Goal: Task Accomplishment & Management: Complete application form

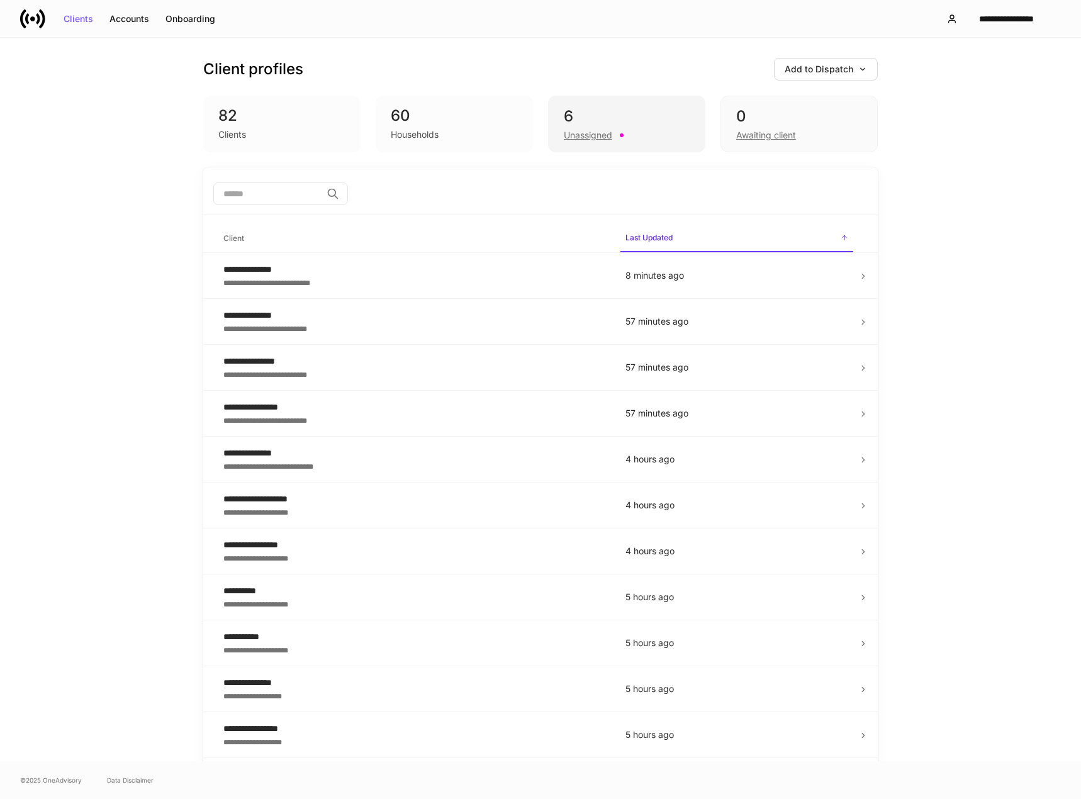
click at [604, 121] on div "6" at bounding box center [627, 116] width 126 height 20
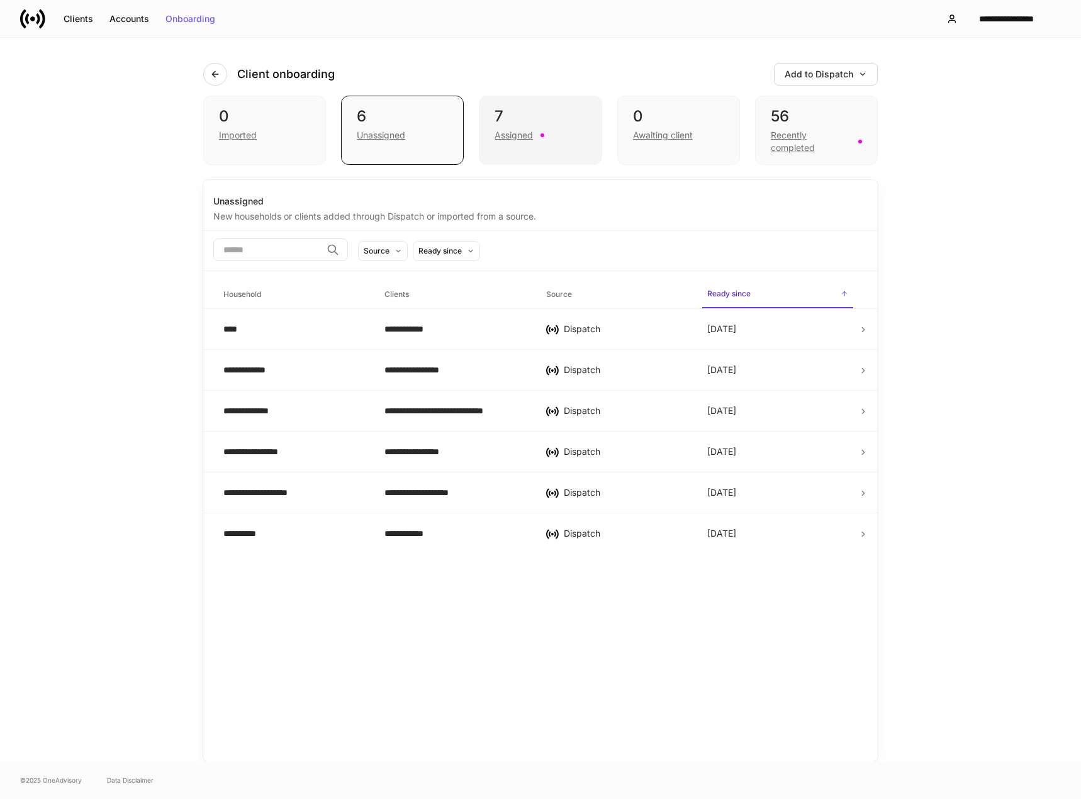
click at [510, 119] on div "7" at bounding box center [540, 116] width 91 height 20
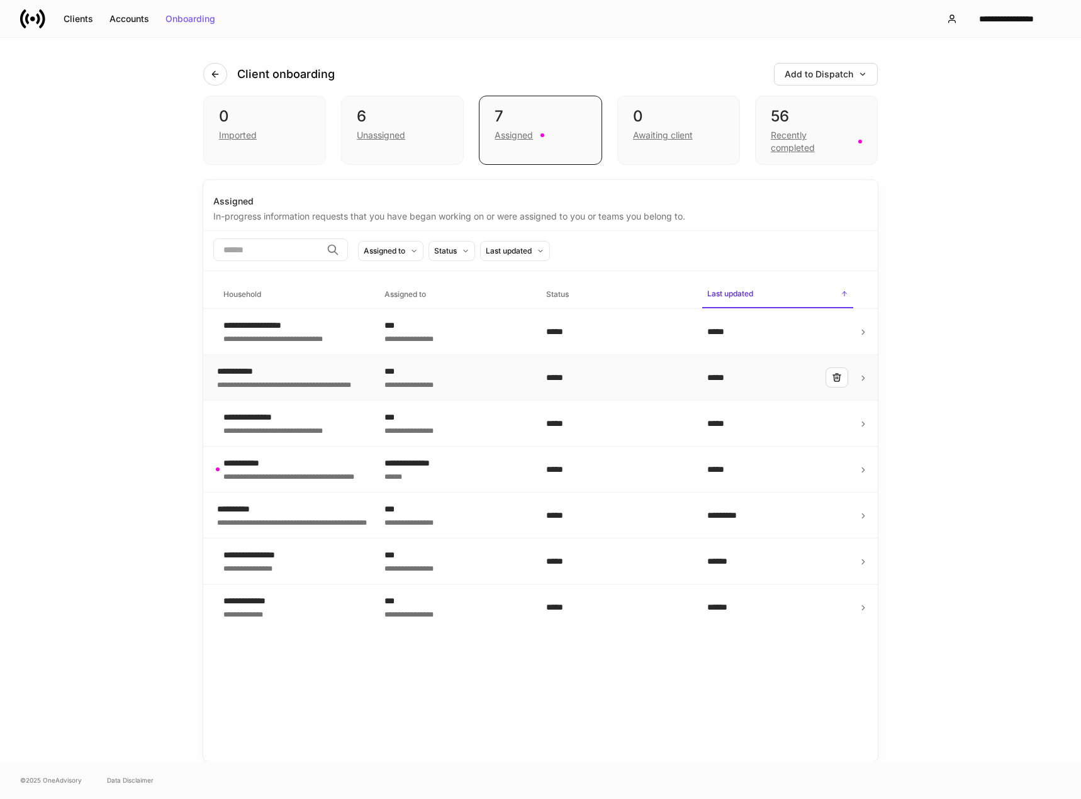
click at [576, 374] on div "*****" at bounding box center [616, 377] width 141 height 13
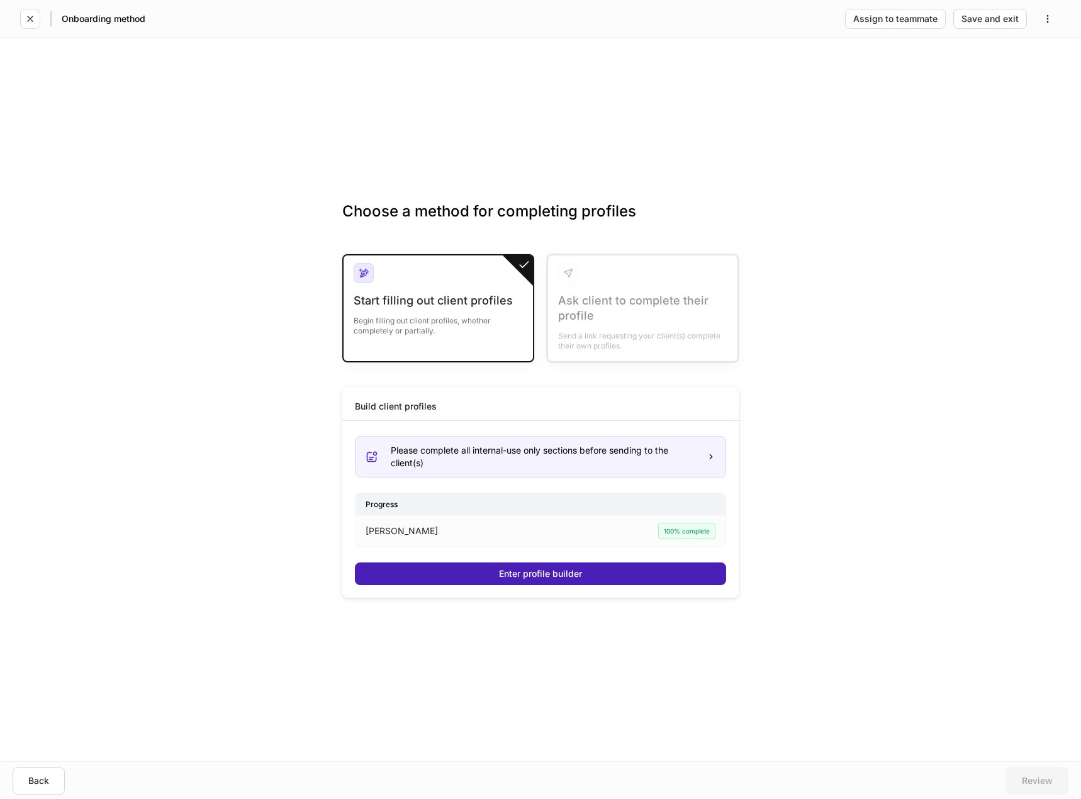
click at [614, 573] on button "Enter profile builder" at bounding box center [540, 574] width 371 height 23
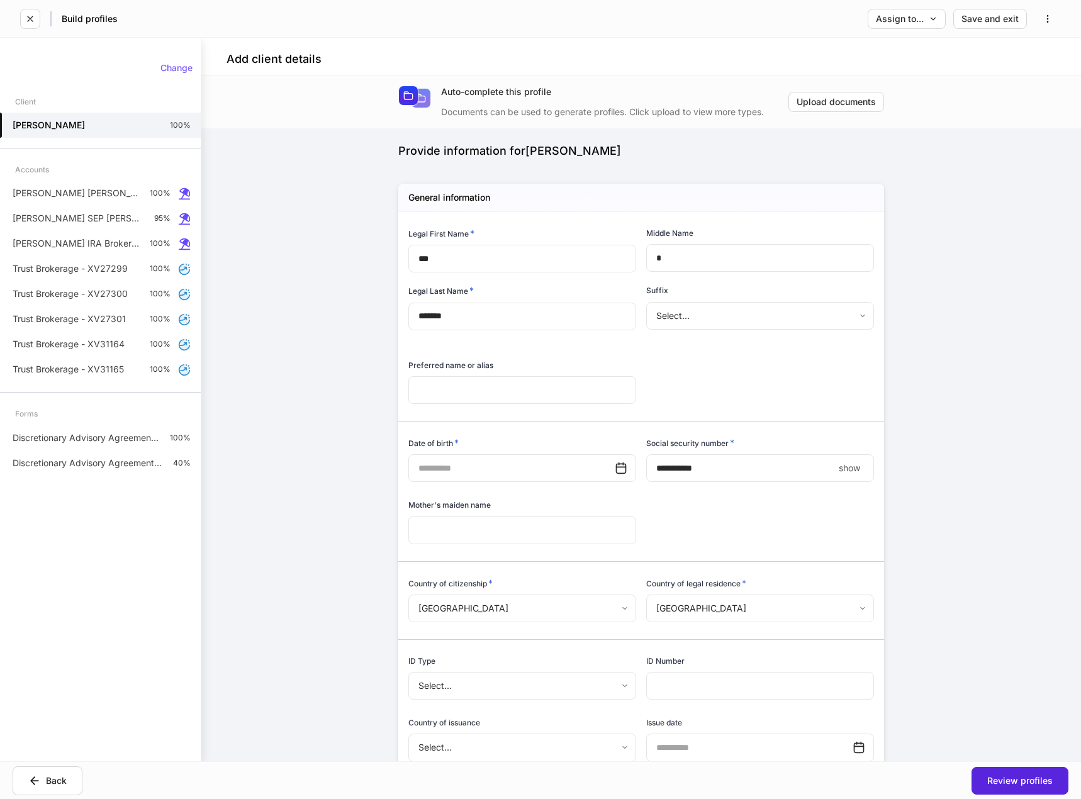
type input "**********"
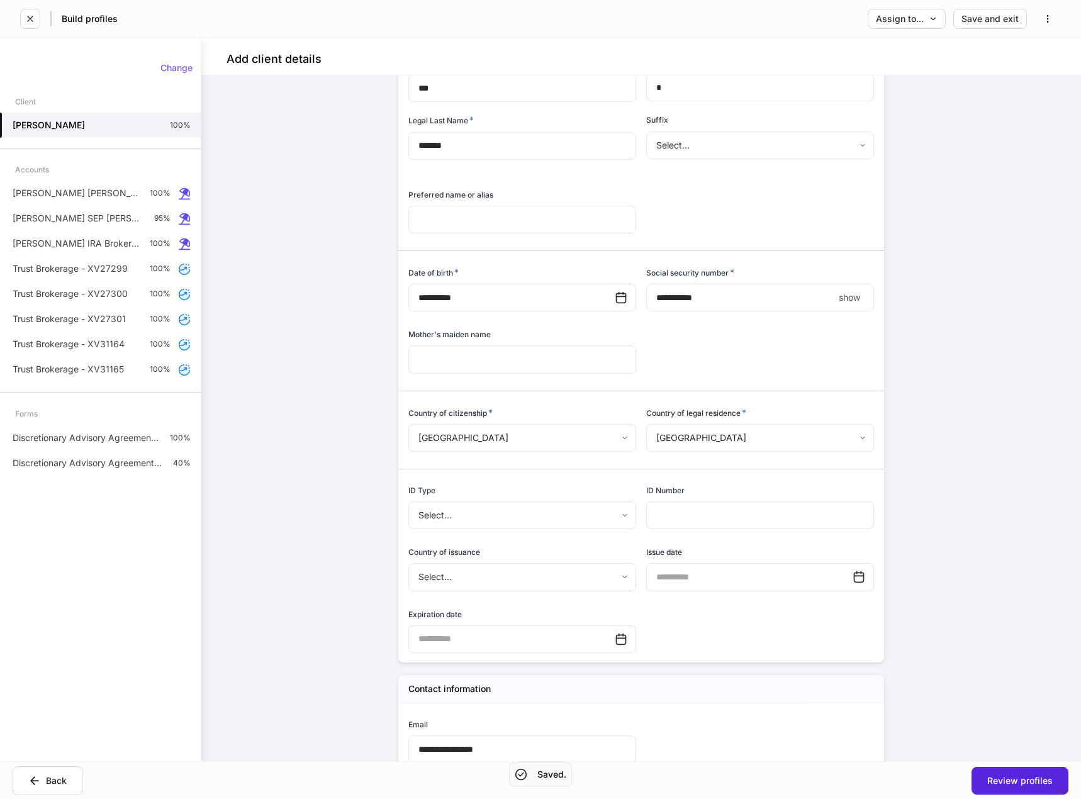
scroll to position [189, 0]
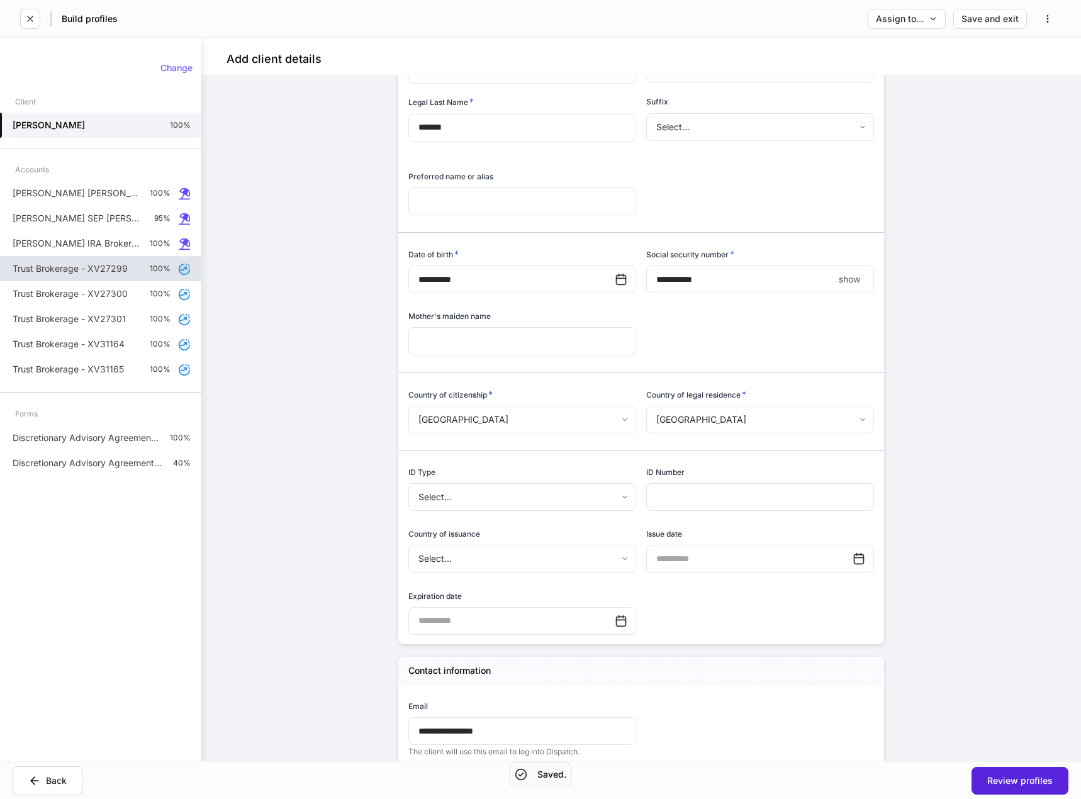
click at [99, 276] on div "Trust Brokerage - XV27299 100%" at bounding box center [100, 268] width 201 height 25
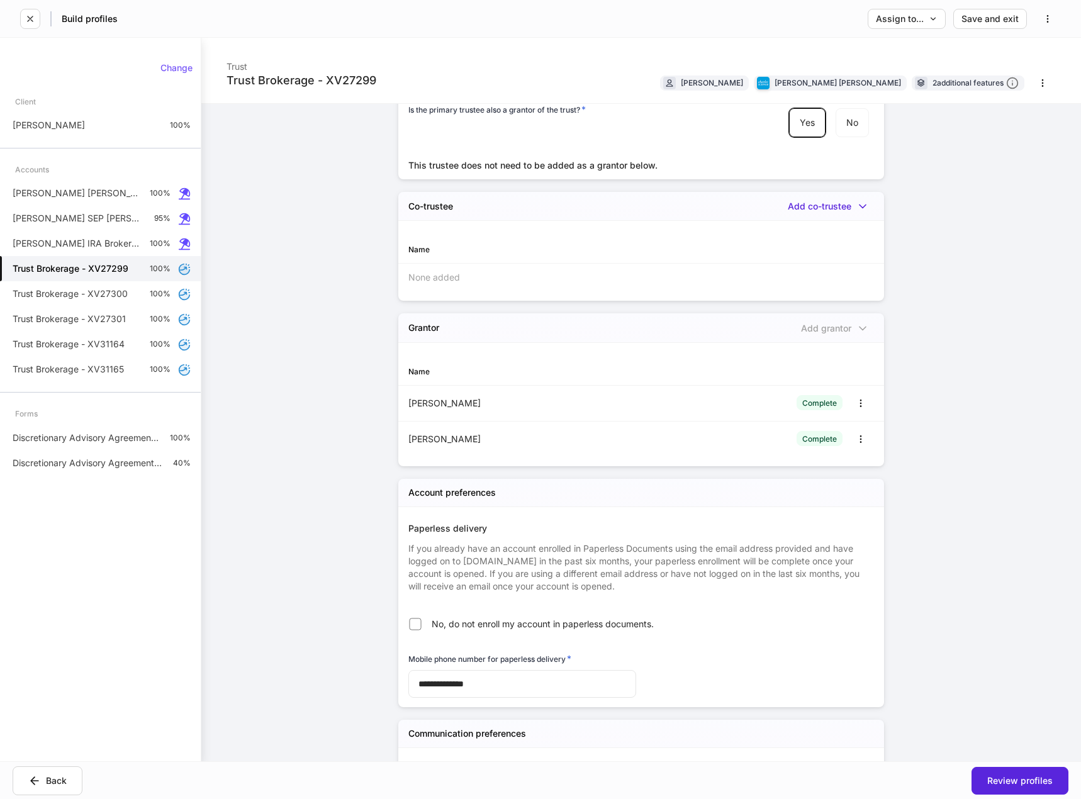
scroll to position [1196, 0]
click at [845, 199] on div "Add co-trustee" at bounding box center [831, 205] width 86 height 13
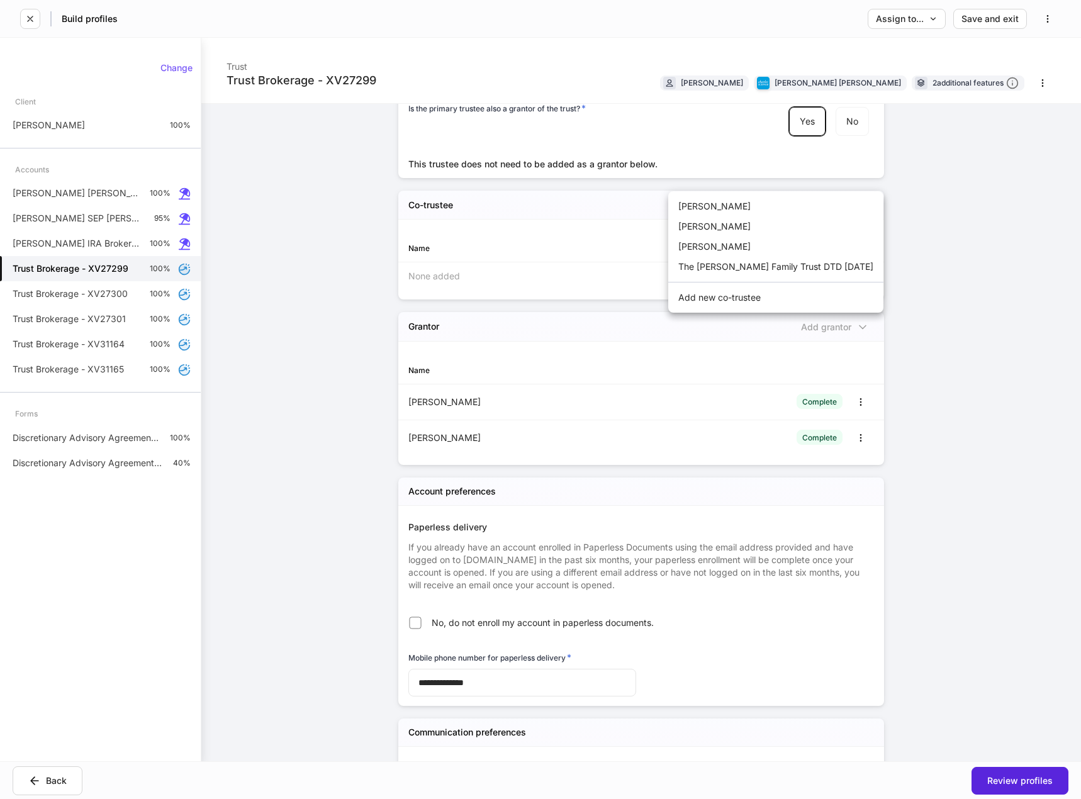
click at [745, 232] on li "[PERSON_NAME]" at bounding box center [775, 226] width 215 height 20
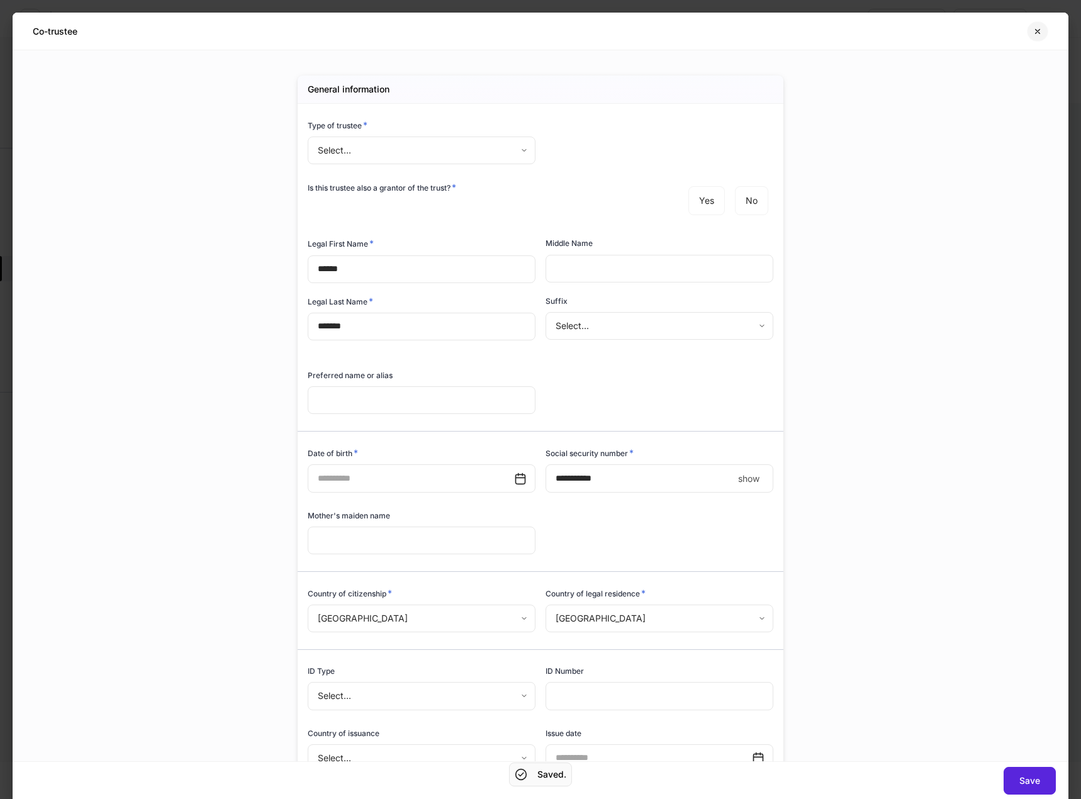
click at [1044, 31] on button "button" at bounding box center [1037, 31] width 21 height 20
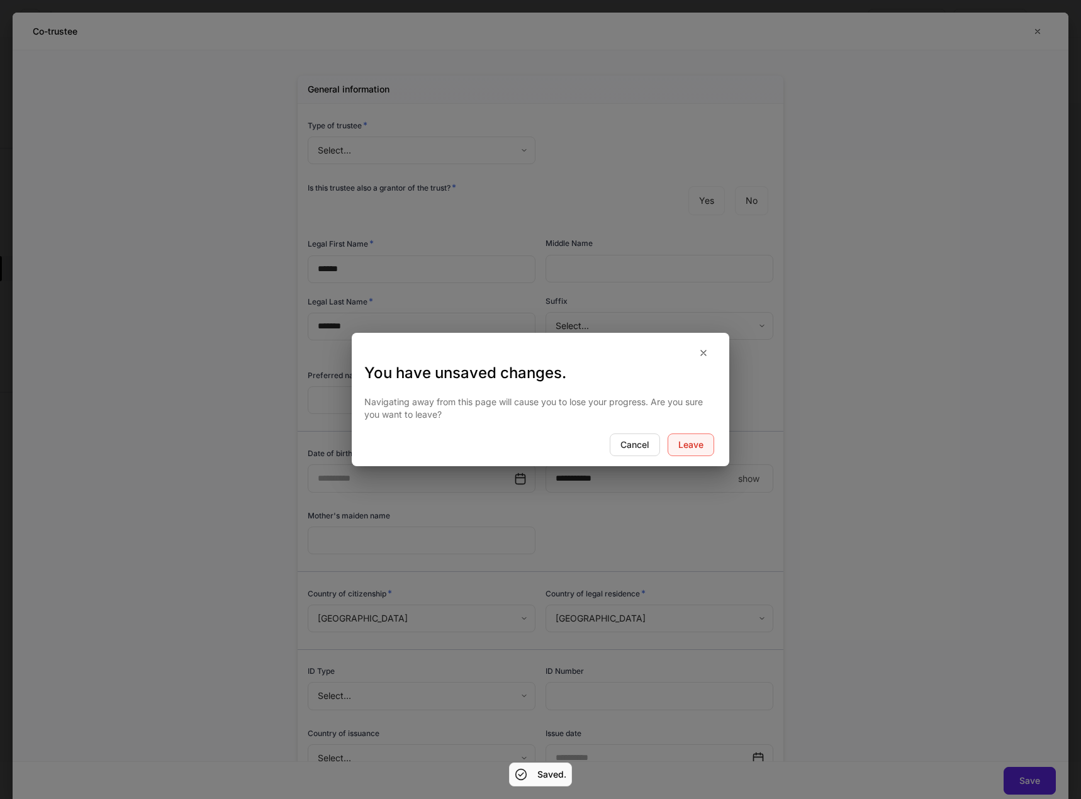
click at [679, 449] on div "Leave" at bounding box center [690, 445] width 25 height 9
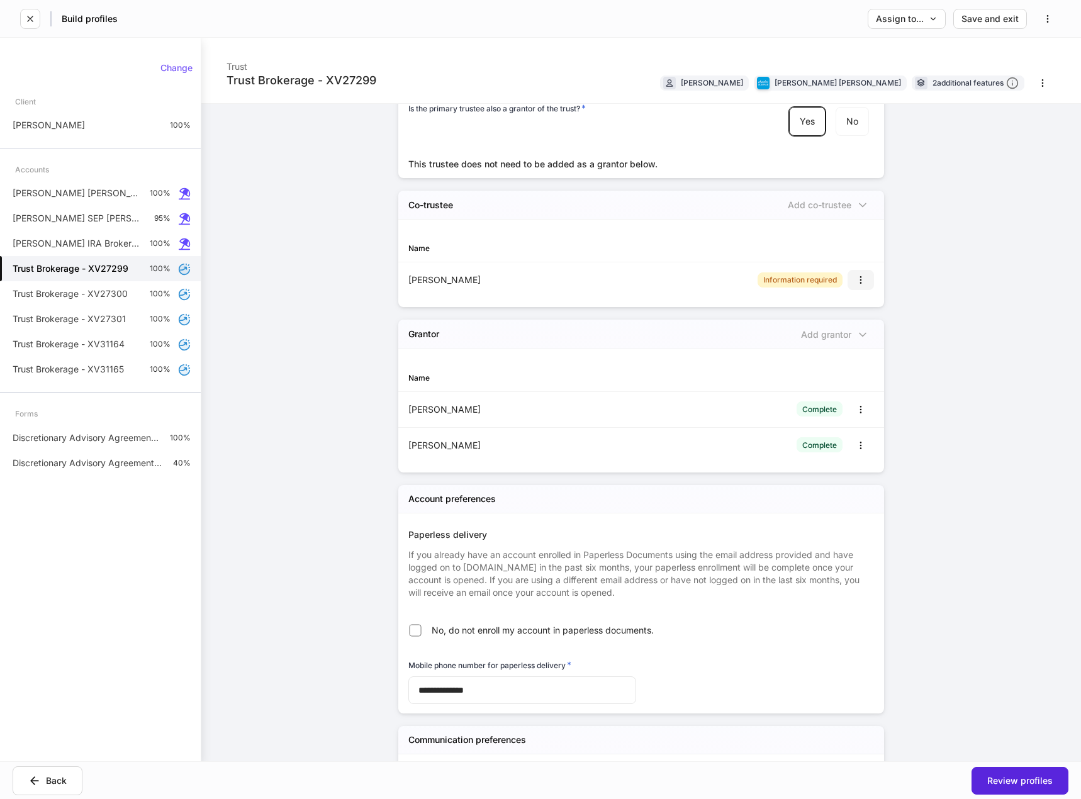
click at [850, 270] on button "button" at bounding box center [861, 280] width 26 height 20
click at [843, 310] on li "Delete" at bounding box center [846, 305] width 47 height 20
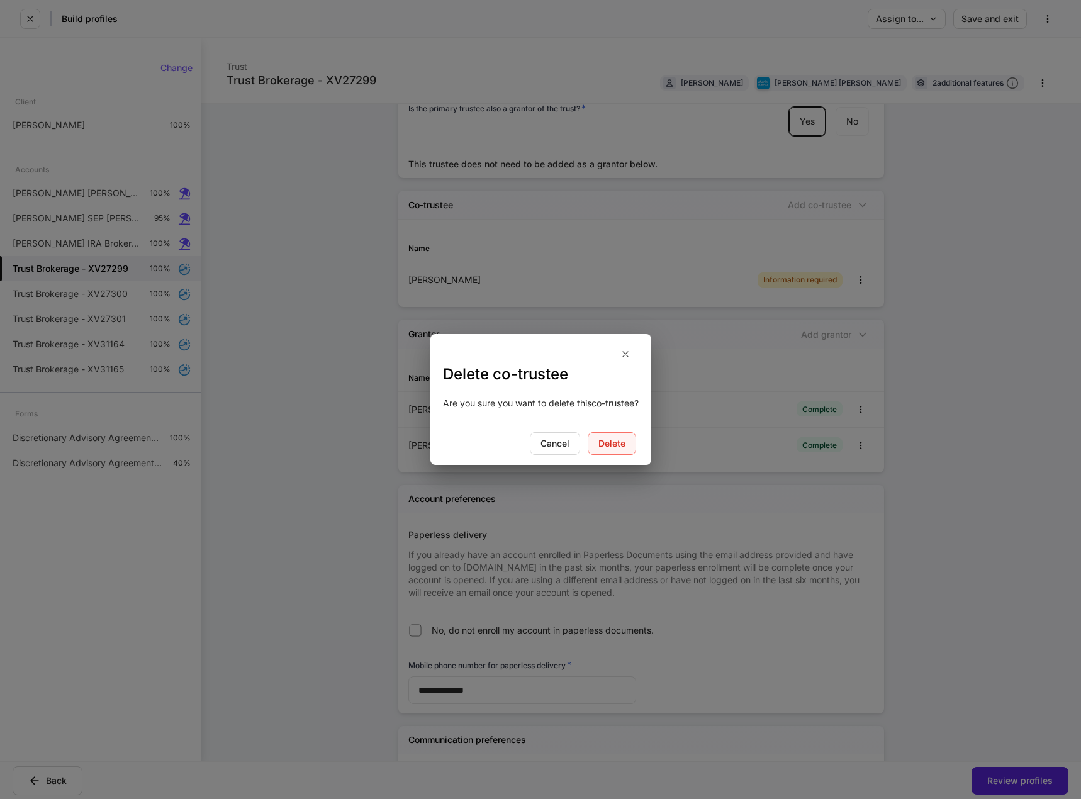
click at [622, 446] on div "Delete" at bounding box center [612, 443] width 27 height 9
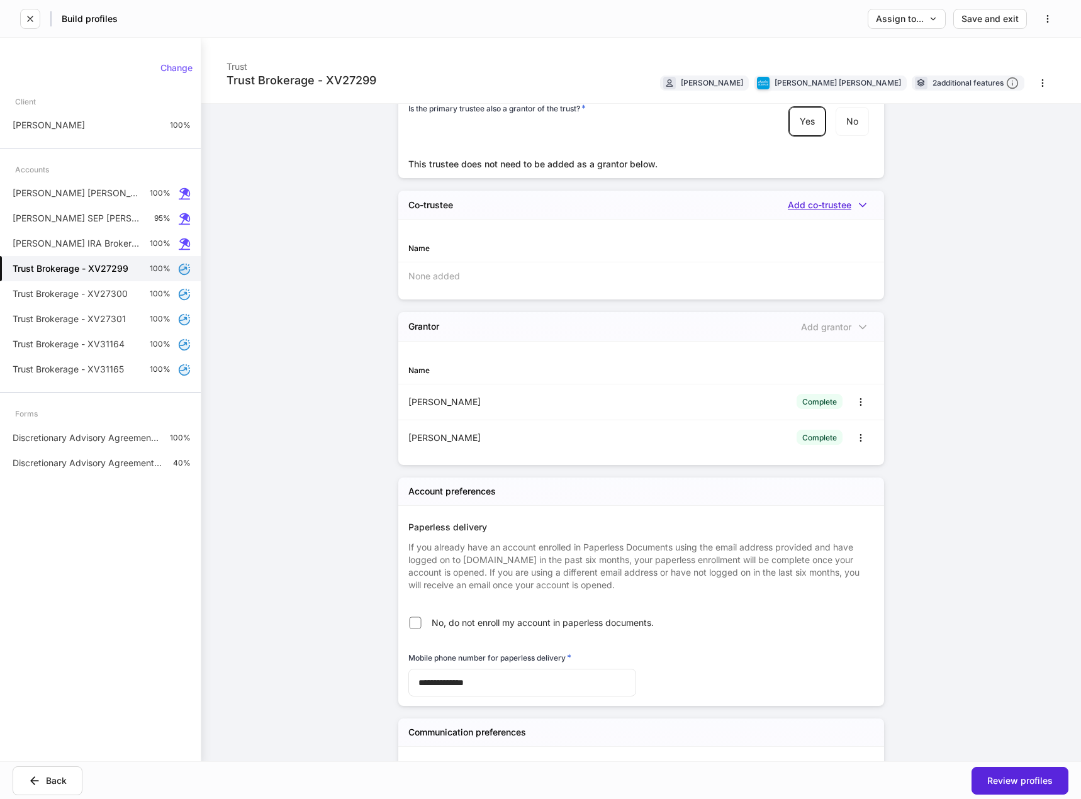
click at [863, 199] on icon "button" at bounding box center [863, 205] width 13 height 13
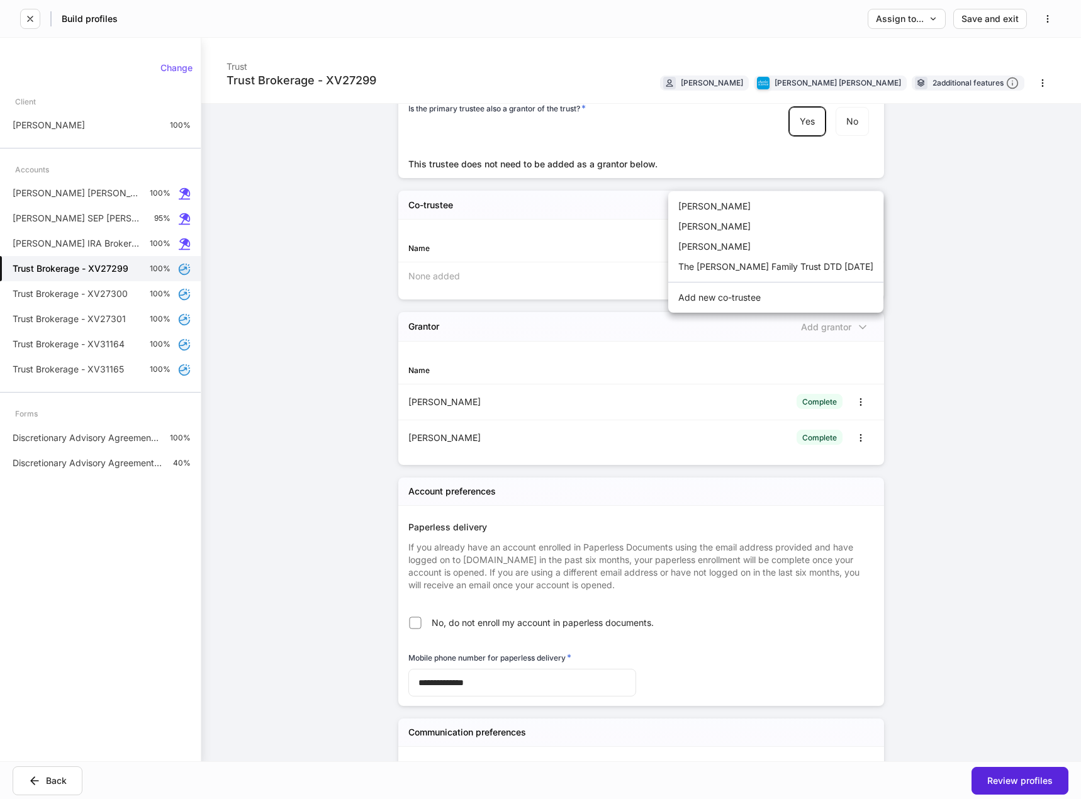
click at [778, 241] on li "[PERSON_NAME]" at bounding box center [775, 247] width 215 height 20
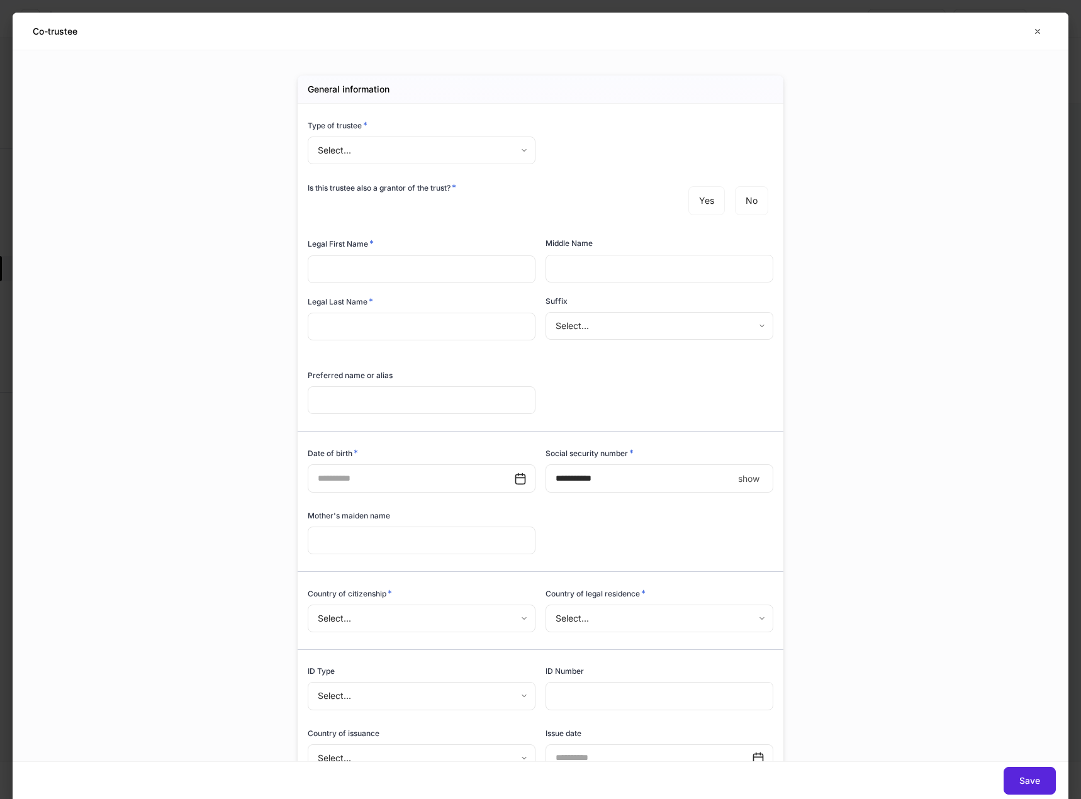
type input "******"
type input "*******"
type input "*"
type input "**********"
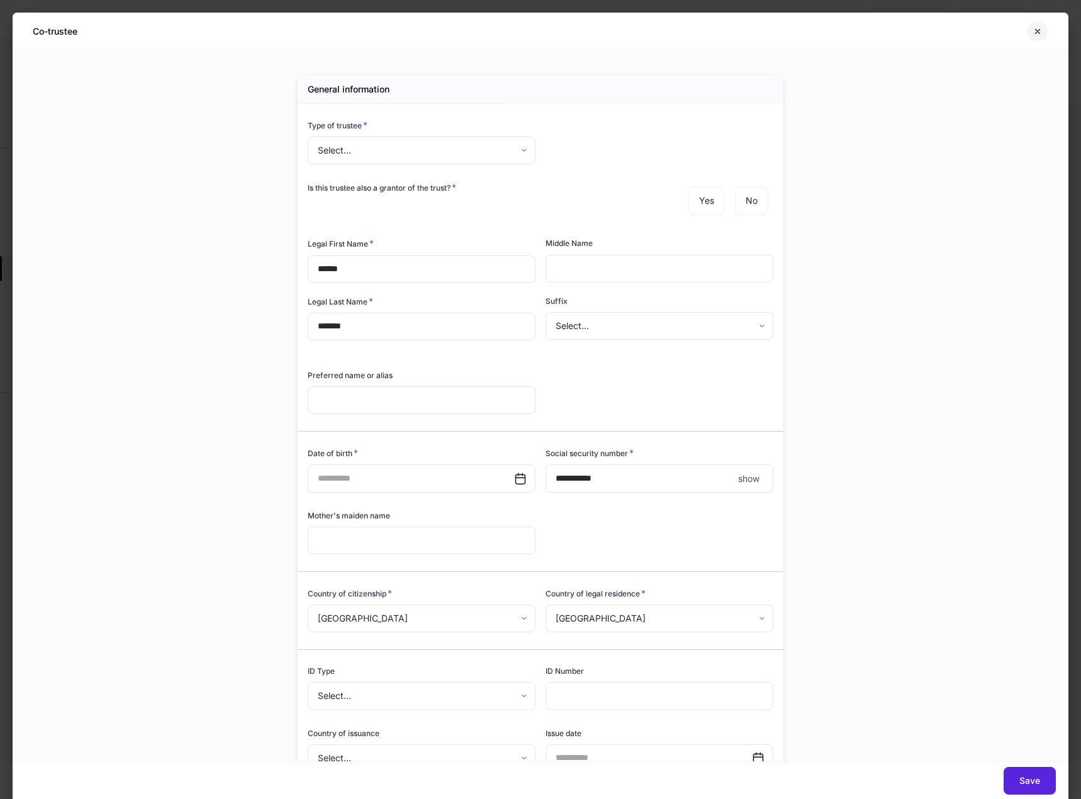
click at [1035, 30] on icon "button" at bounding box center [1038, 31] width 10 height 10
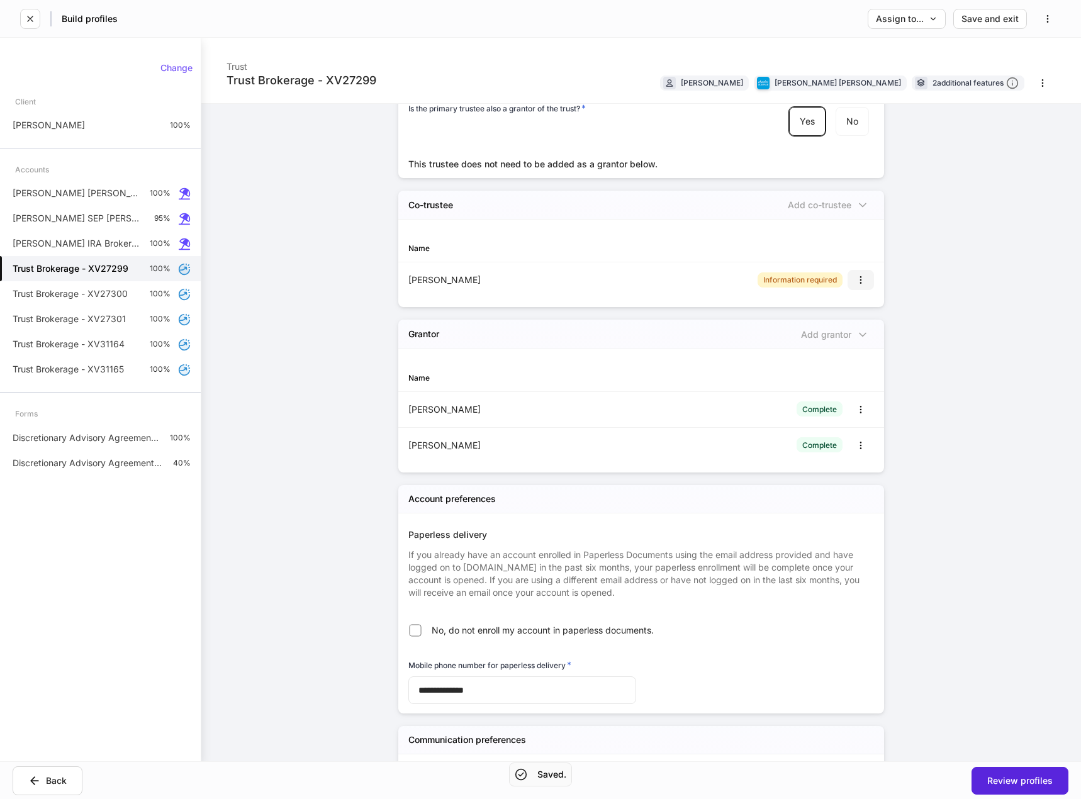
click at [850, 270] on button "button" at bounding box center [861, 280] width 26 height 20
click at [834, 307] on li "Delete" at bounding box center [846, 305] width 47 height 20
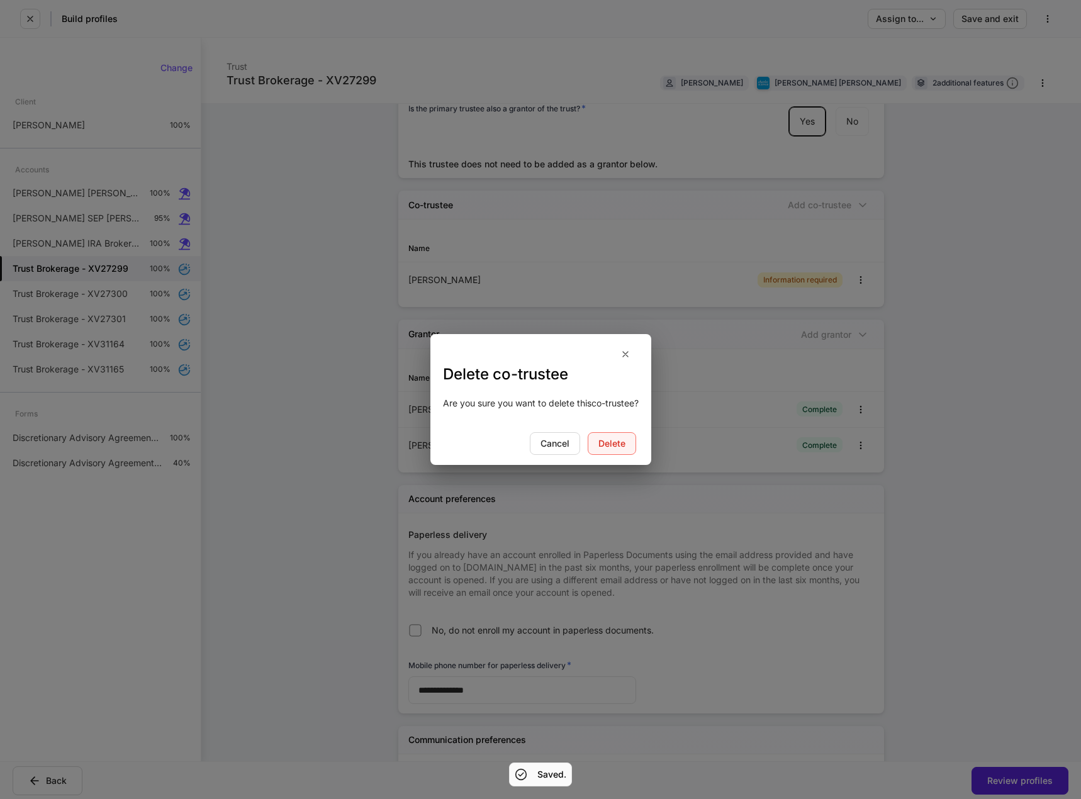
drag, startPoint x: 619, startPoint y: 442, endPoint x: 716, endPoint y: 329, distance: 148.6
click at [619, 441] on div "Delete" at bounding box center [612, 443] width 27 height 9
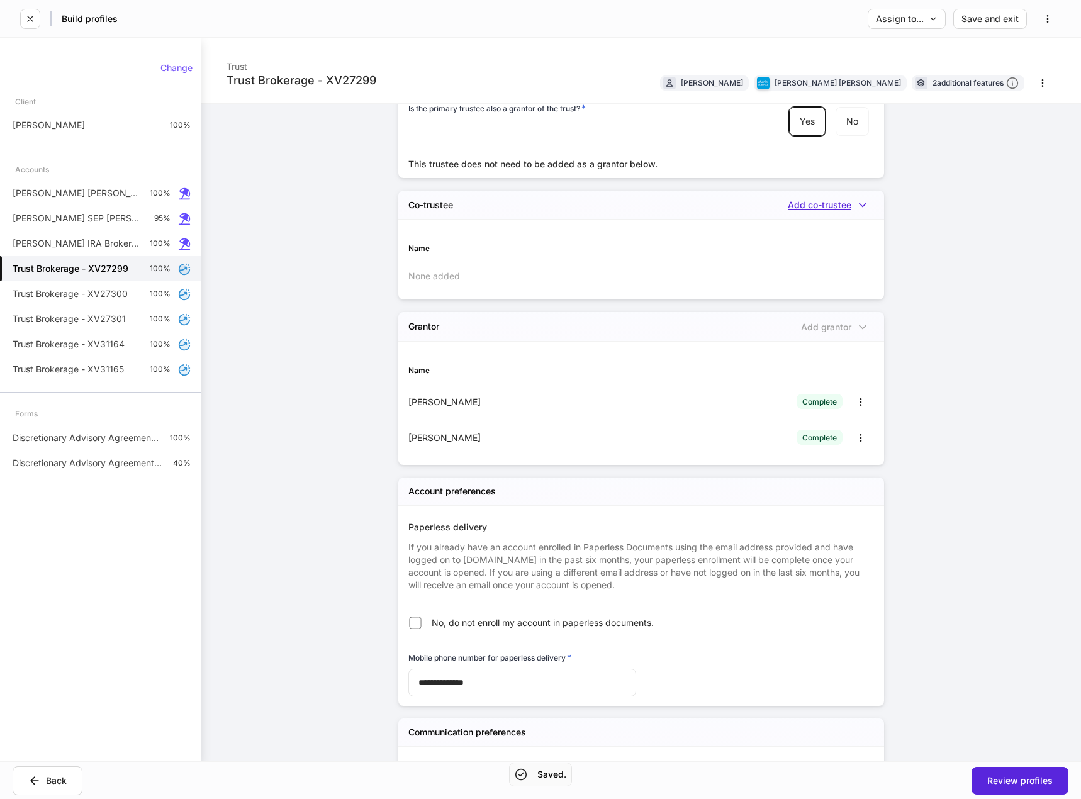
click at [857, 199] on icon "button" at bounding box center [863, 205] width 13 height 13
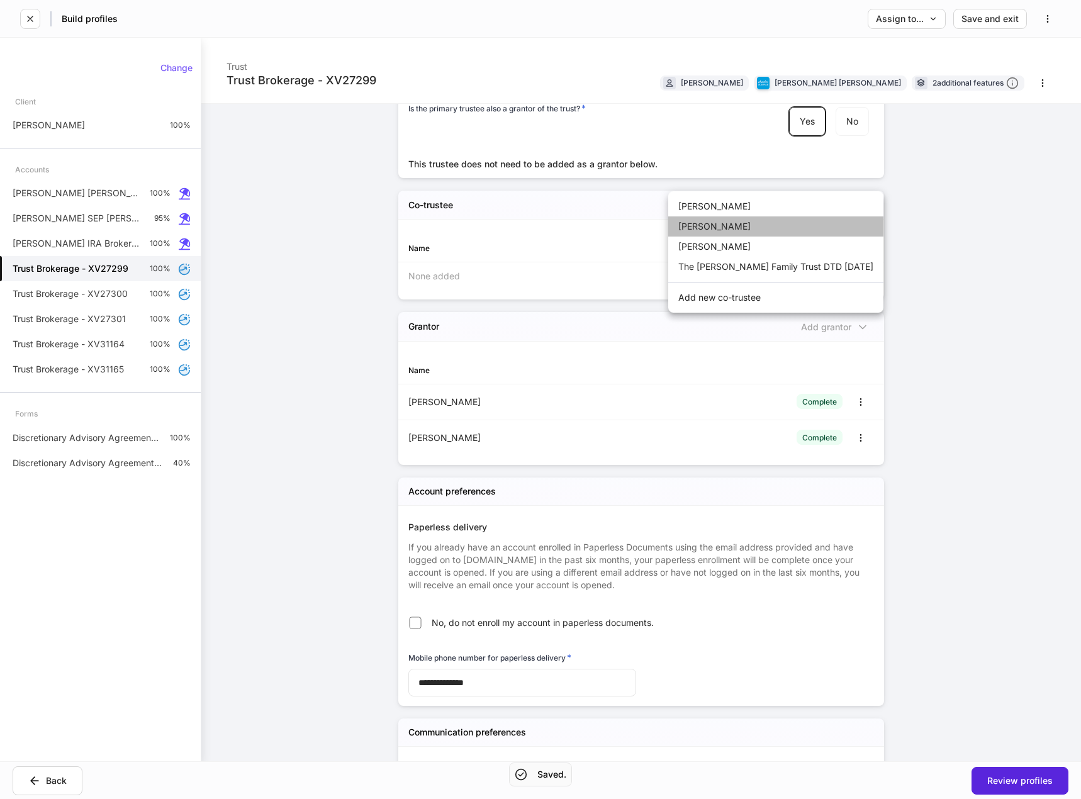
click at [799, 230] on li "[PERSON_NAME]" at bounding box center [775, 226] width 215 height 20
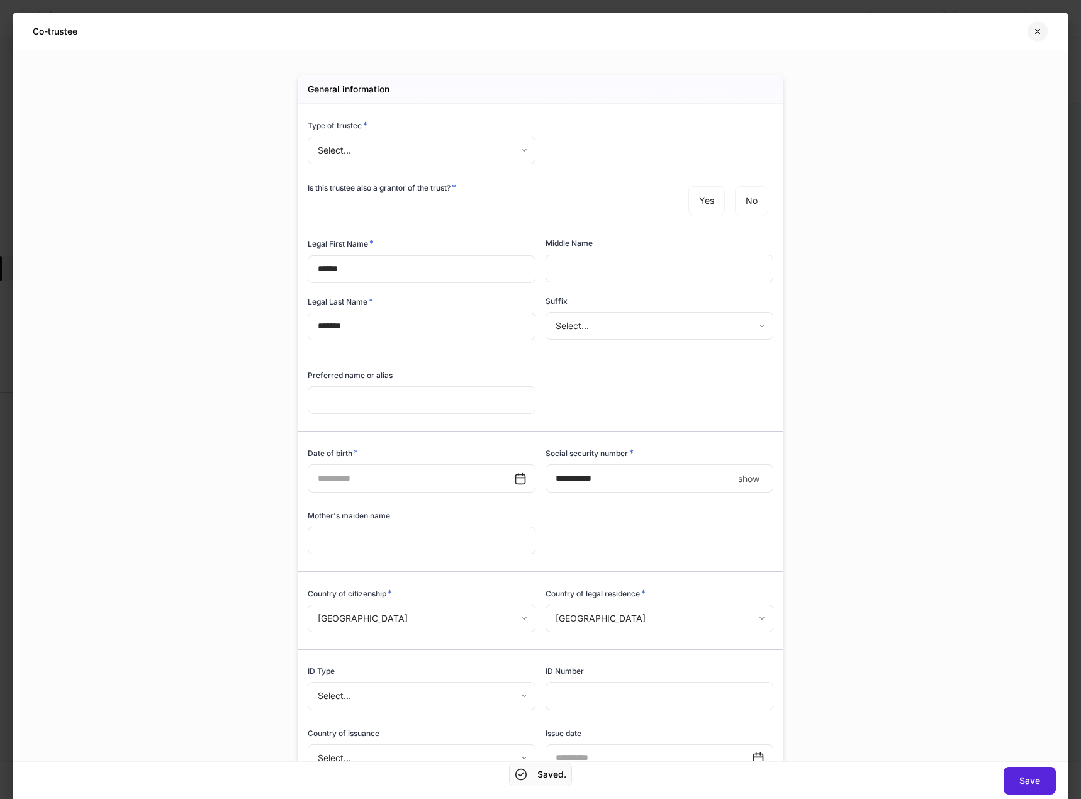
click at [1033, 28] on icon "button" at bounding box center [1038, 31] width 10 height 10
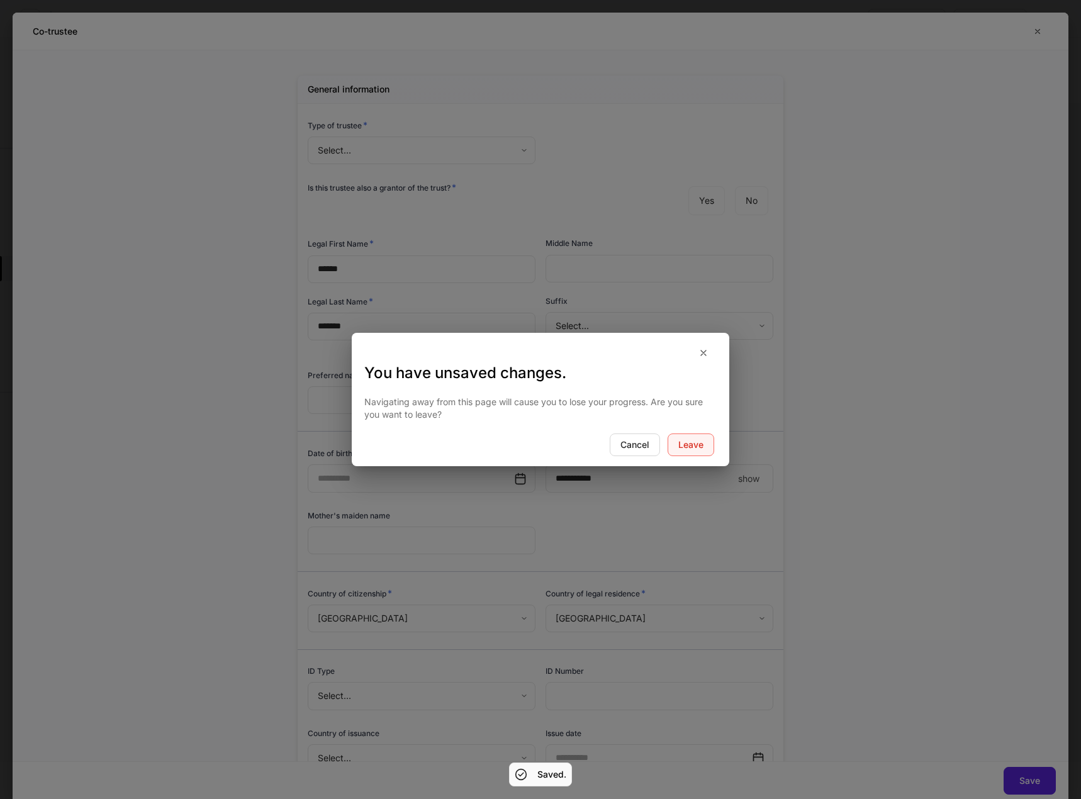
click at [694, 437] on button "Leave" at bounding box center [691, 445] width 47 height 23
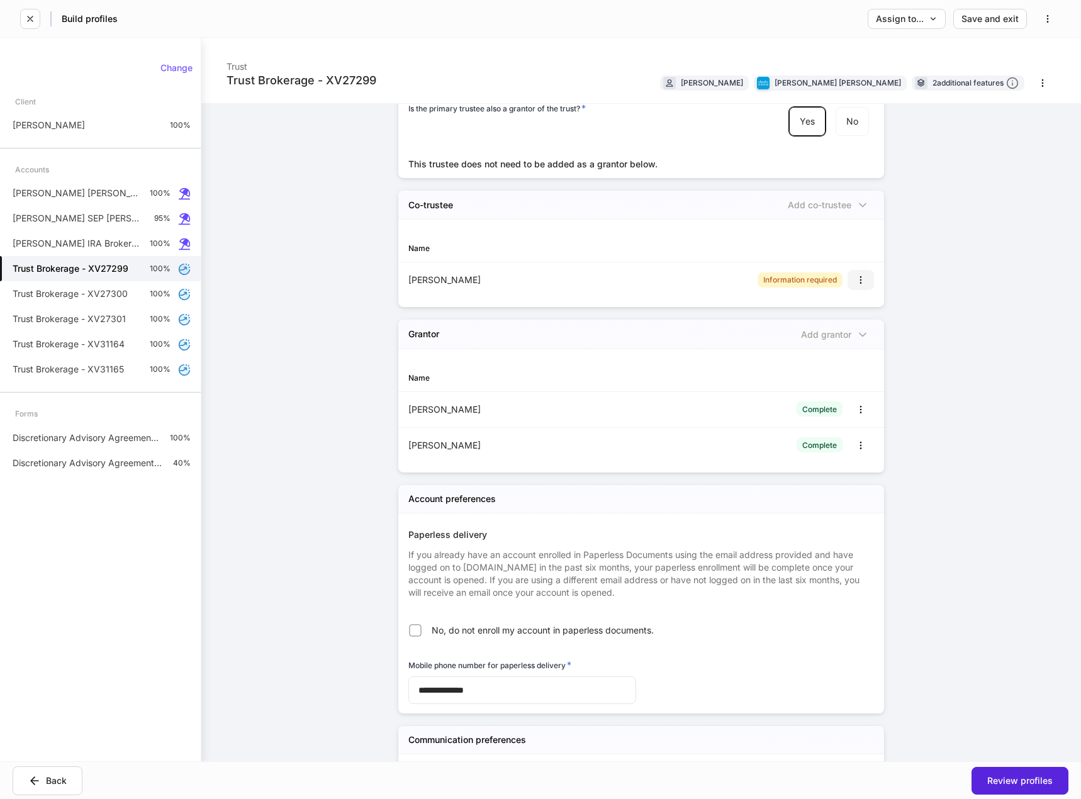
click at [861, 270] on button "button" at bounding box center [861, 280] width 26 height 20
click at [837, 307] on li "Delete" at bounding box center [846, 305] width 47 height 20
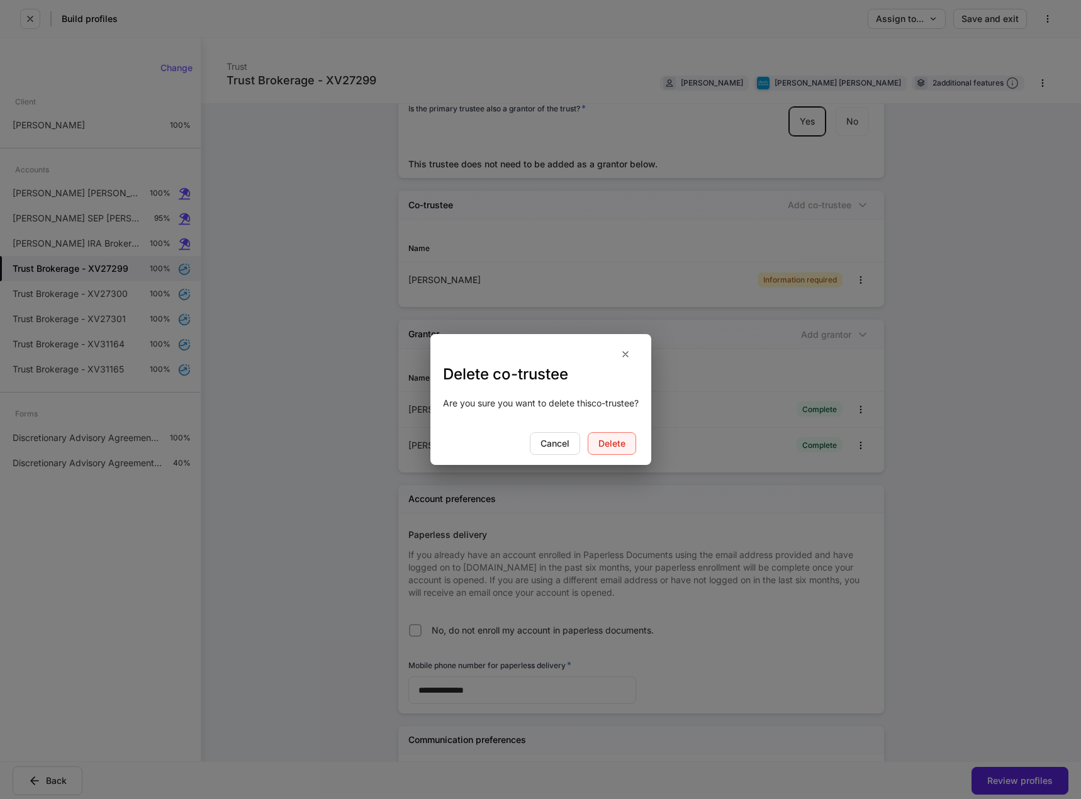
click at [624, 436] on button "Delete" at bounding box center [612, 443] width 48 height 23
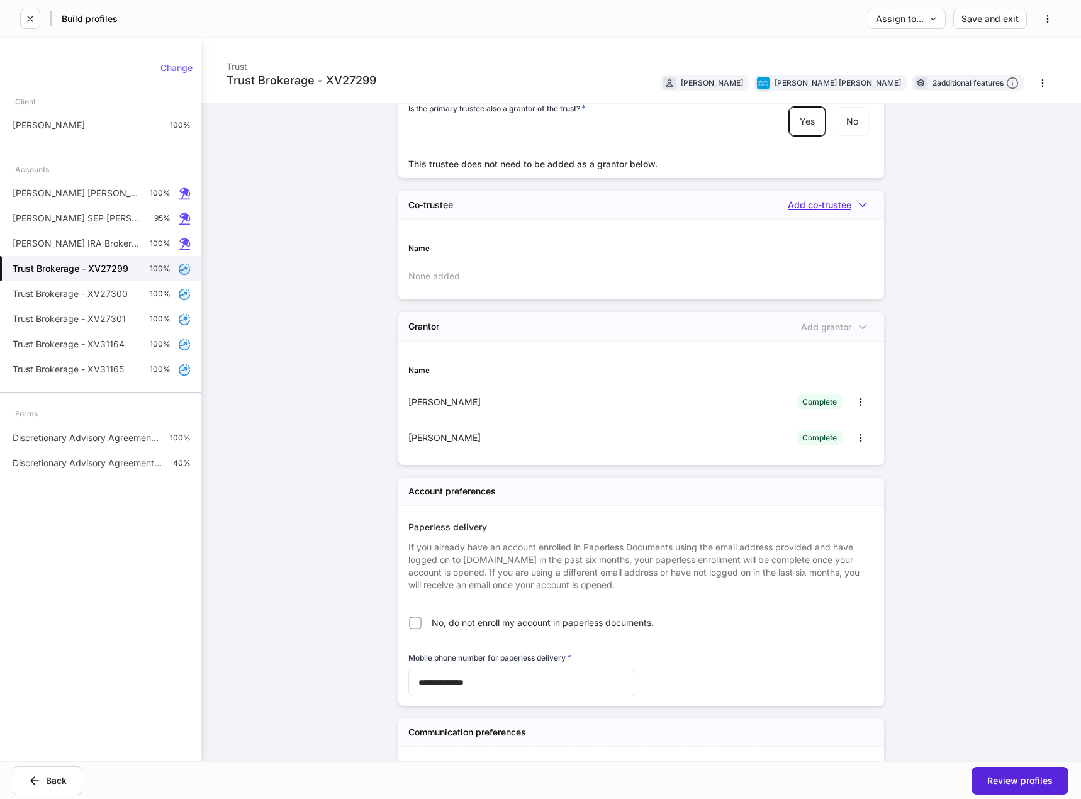
click at [857, 199] on icon "button" at bounding box center [863, 205] width 13 height 13
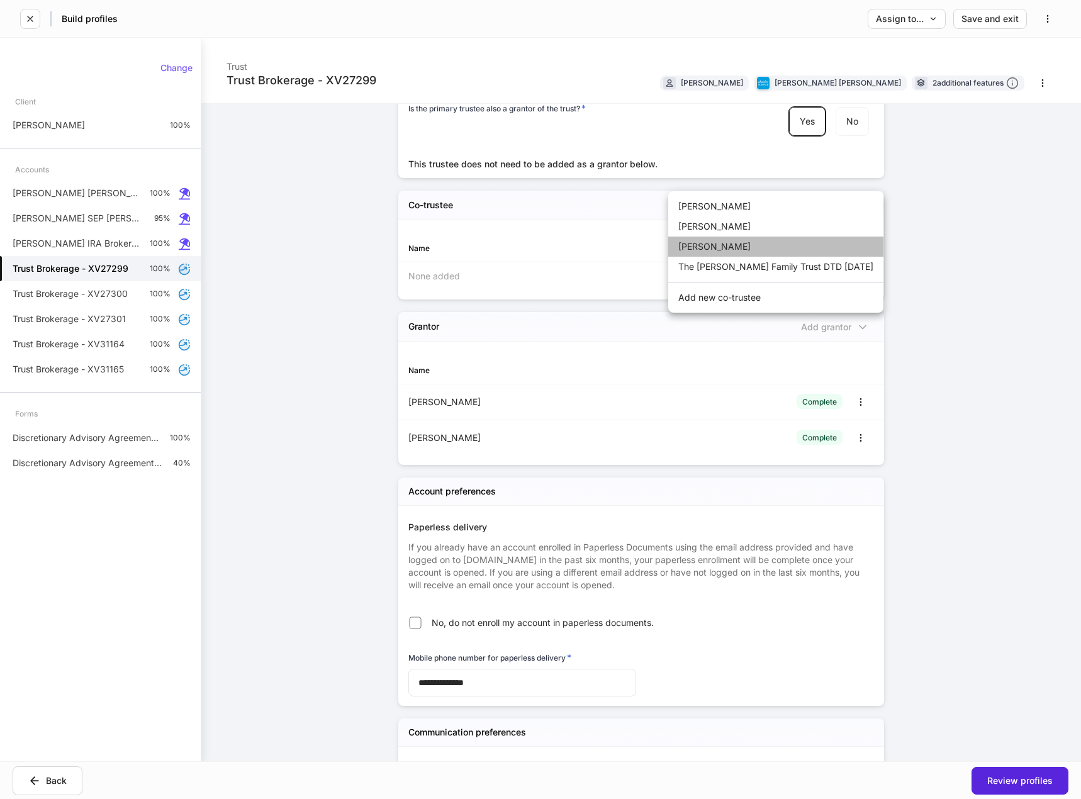
click at [788, 249] on li "[PERSON_NAME]" at bounding box center [775, 247] width 215 height 20
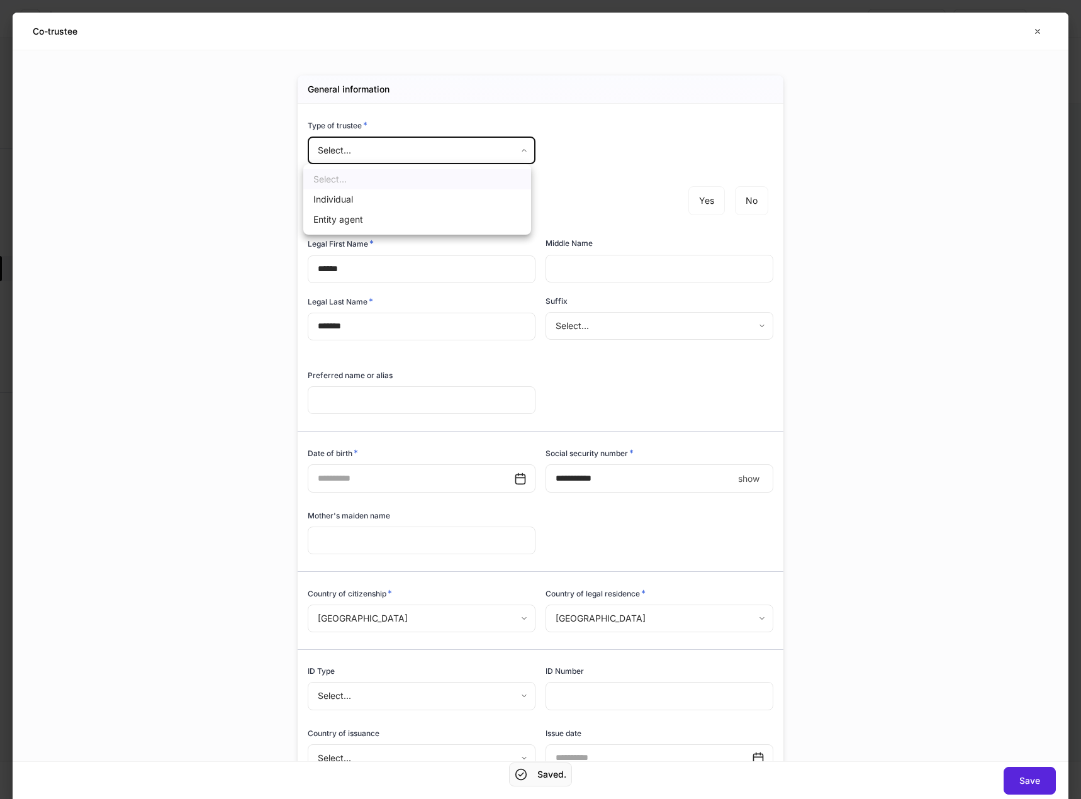
click at [436, 145] on body "**********" at bounding box center [540, 399] width 1081 height 799
click at [408, 196] on li "Individual" at bounding box center [417, 199] width 228 height 20
type input "**********"
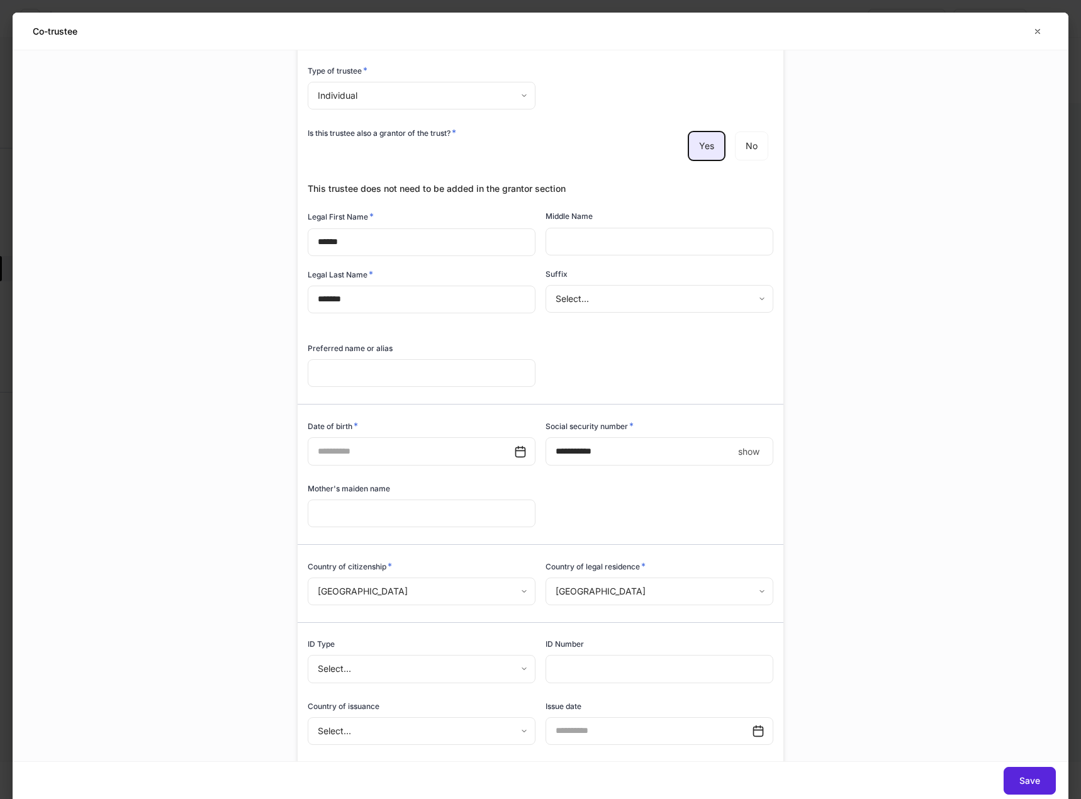
scroll to position [126, 0]
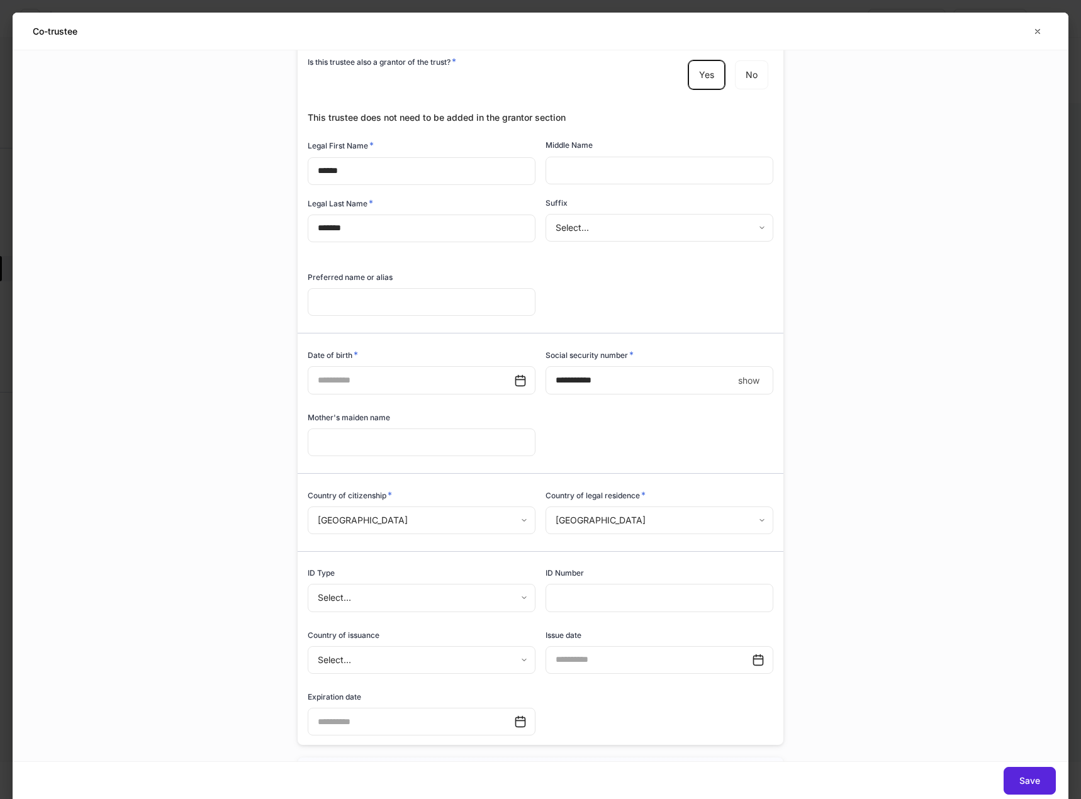
click at [380, 294] on input "text" at bounding box center [422, 302] width 228 height 28
click at [1044, 35] on button "button" at bounding box center [1037, 31] width 21 height 20
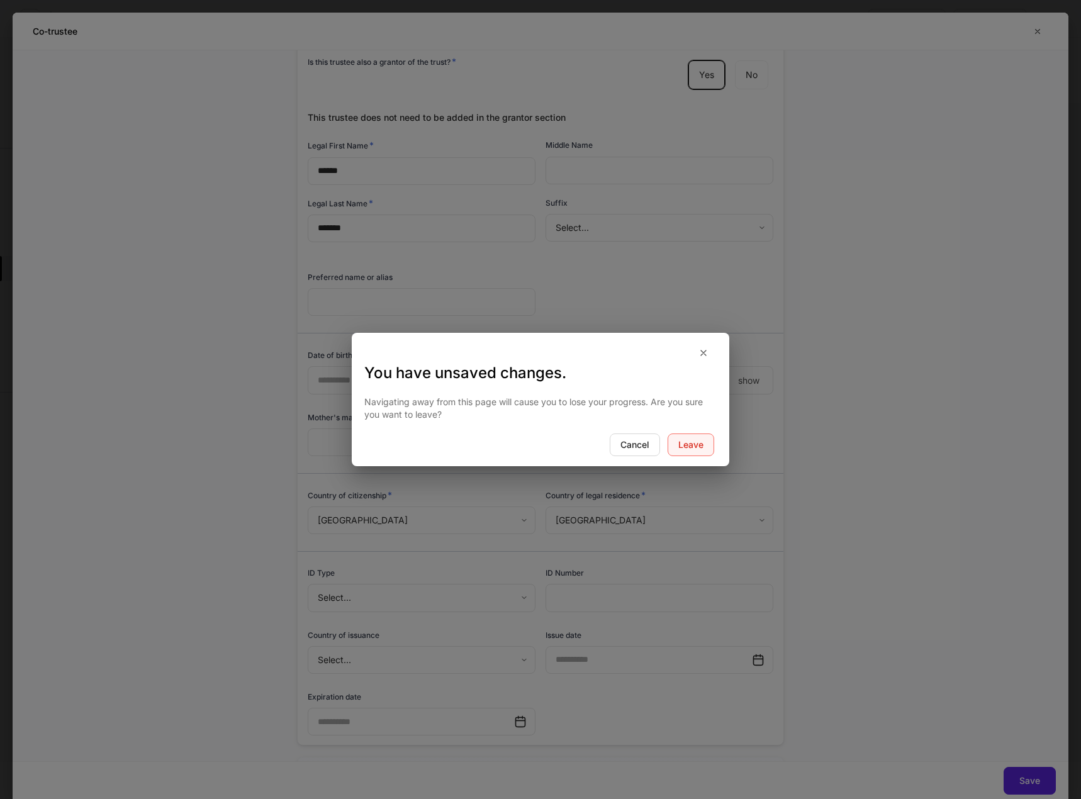
click at [694, 442] on div "Leave" at bounding box center [690, 445] width 25 height 9
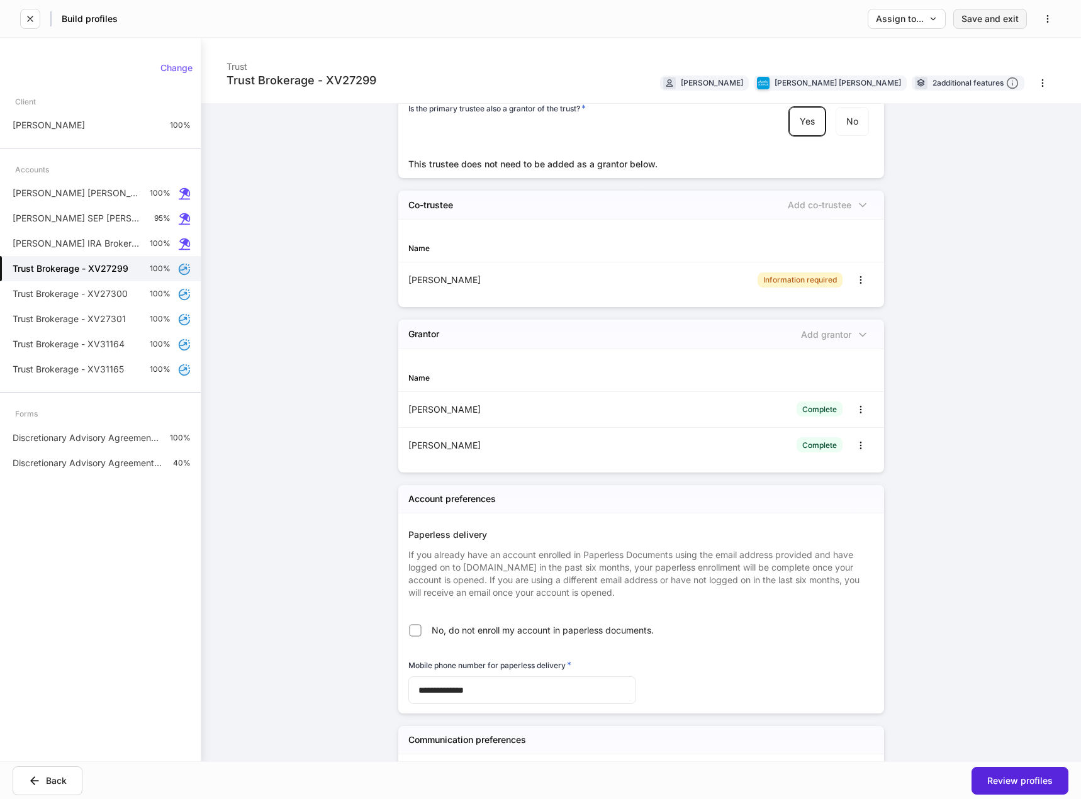
click at [989, 15] on div "Save and exit" at bounding box center [990, 18] width 57 height 9
